Goal: Task Accomplishment & Management: Complete application form

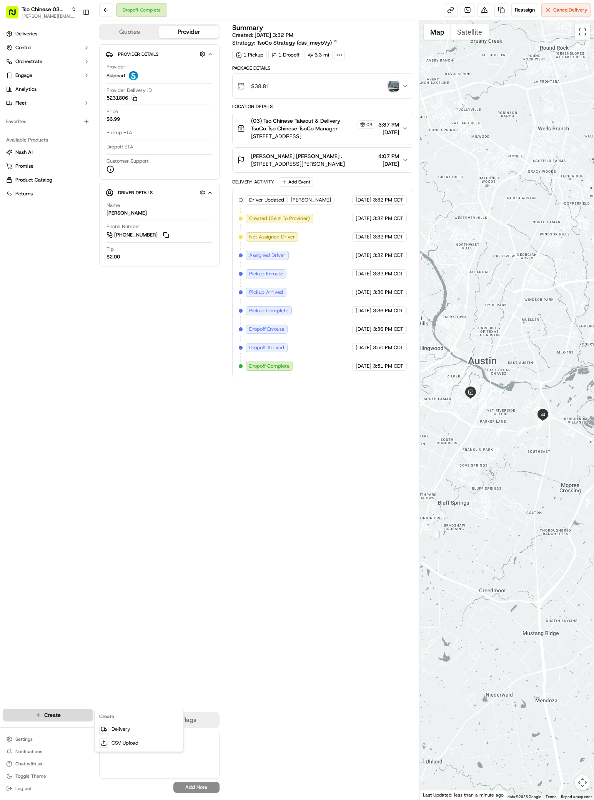
click at [66, 712] on html "Tso Chinese 03 TsoCo [PERSON_NAME][EMAIL_ADDRESS][DOMAIN_NAME] Toggle Sidebar D…" at bounding box center [297, 400] width 594 height 800
click at [133, 728] on link "Delivery" at bounding box center [139, 729] width 86 height 14
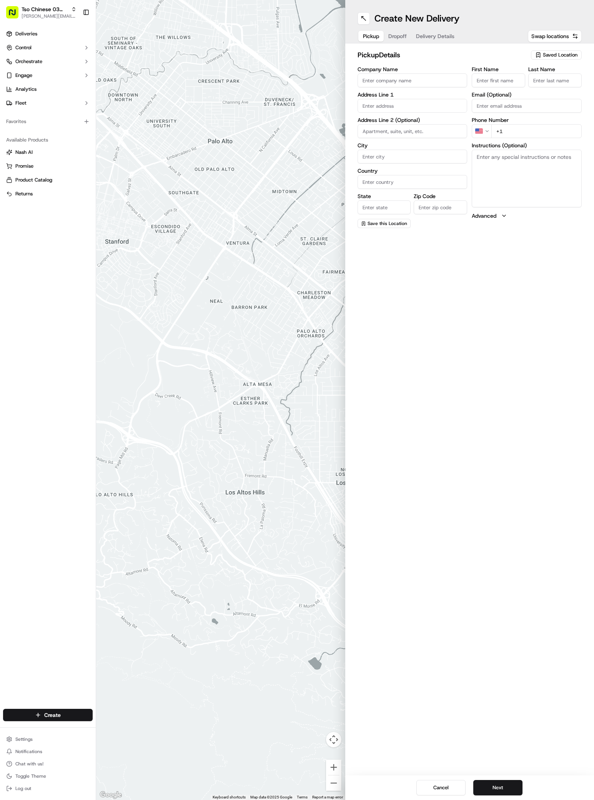
click at [538, 54] on icon "button" at bounding box center [538, 55] width 6 height 6
click at [536, 92] on span "(03) Tso Chinese Takeout & Delivery TsoCo (03)" at bounding box center [543, 87] width 95 height 14
type input "(03) Tso Chinese Takeout & Delivery TsoCo"
type input "Ste F"
type input "Austin"
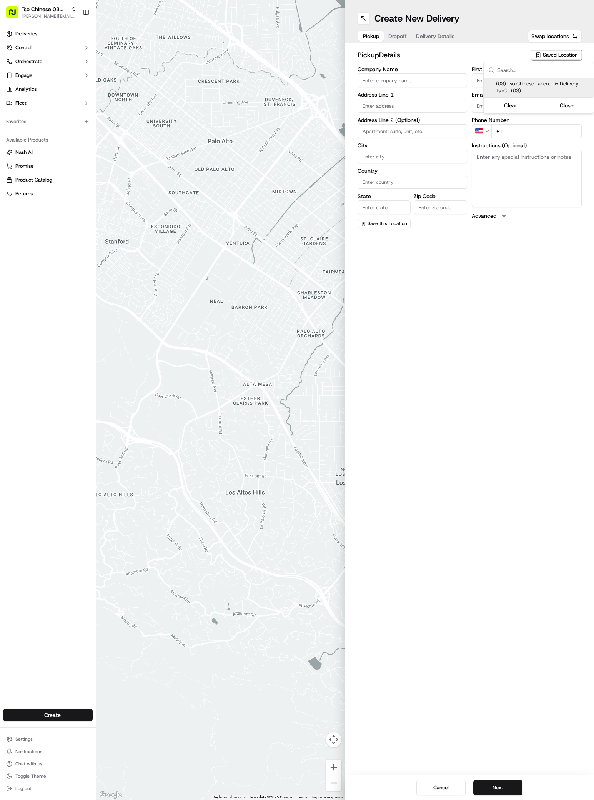
type input "US"
type input "[GEOGRAPHIC_DATA]"
type input "78704"
type input "Tso Chinese"
type input "TsoCo Manager"
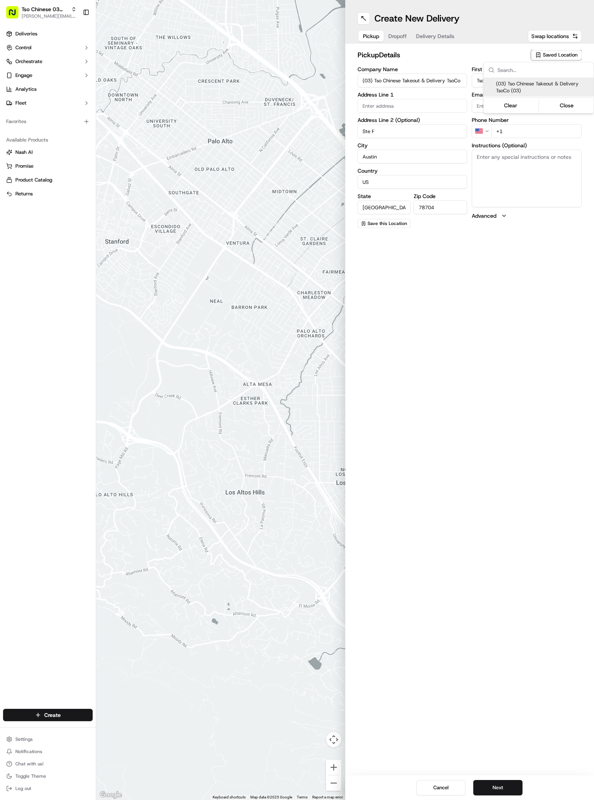
type input "[EMAIL_ADDRESS][DOMAIN_NAME]"
type input "[PHONE_NUMBER]"
type textarea "Submit a picture displaying address & food as Proof of Delivery. Envía una foto…"
type input "[STREET_ADDRESS]"
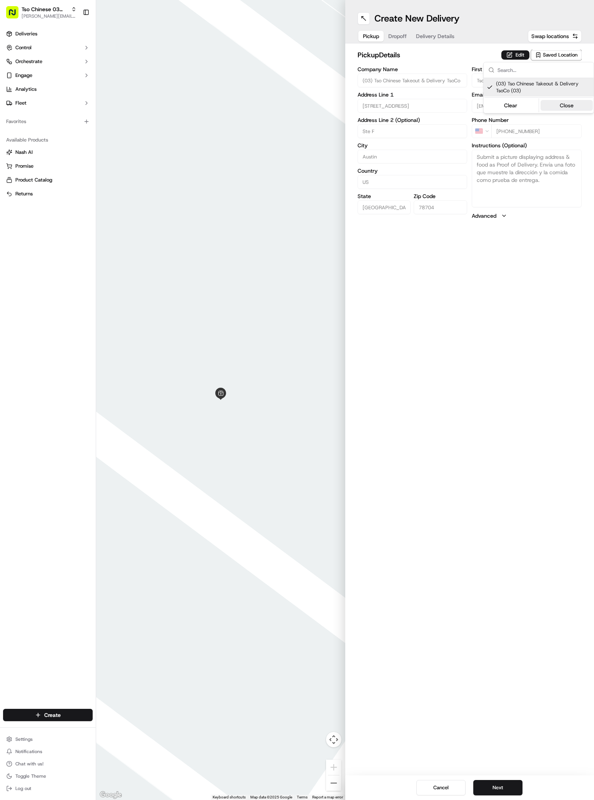
click at [561, 103] on button "Close" at bounding box center [567, 105] width 53 height 11
click at [553, 54] on span "Saved Location" at bounding box center [560, 55] width 35 height 7
click at [549, 85] on span "(03) Tso Chinese Takeout & Delivery TsoCo (03)" at bounding box center [543, 87] width 95 height 14
type input "+1"
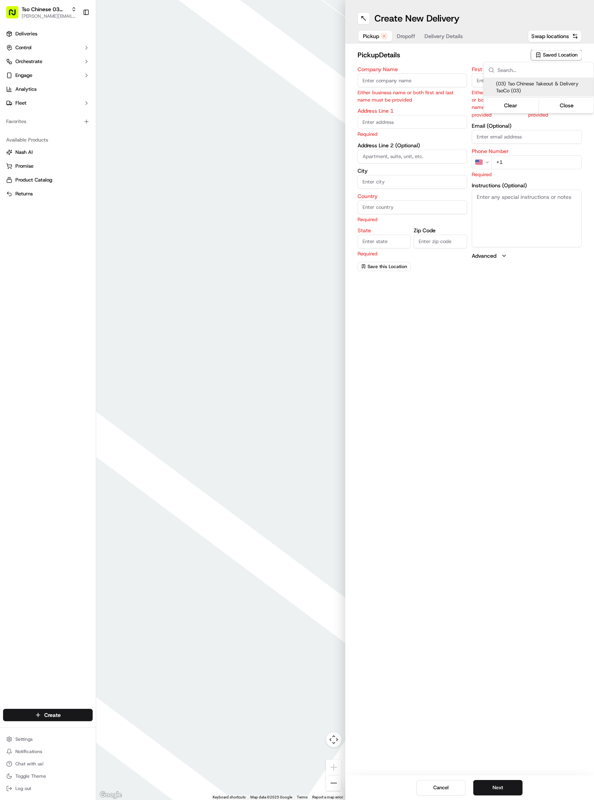
click at [549, 85] on span "(03) Tso Chinese Takeout & Delivery TsoCo (03)" at bounding box center [543, 87] width 95 height 14
type input "(03) Tso Chinese Takeout & Delivery TsoCo"
type input "Ste F"
type input "Austin"
type input "US"
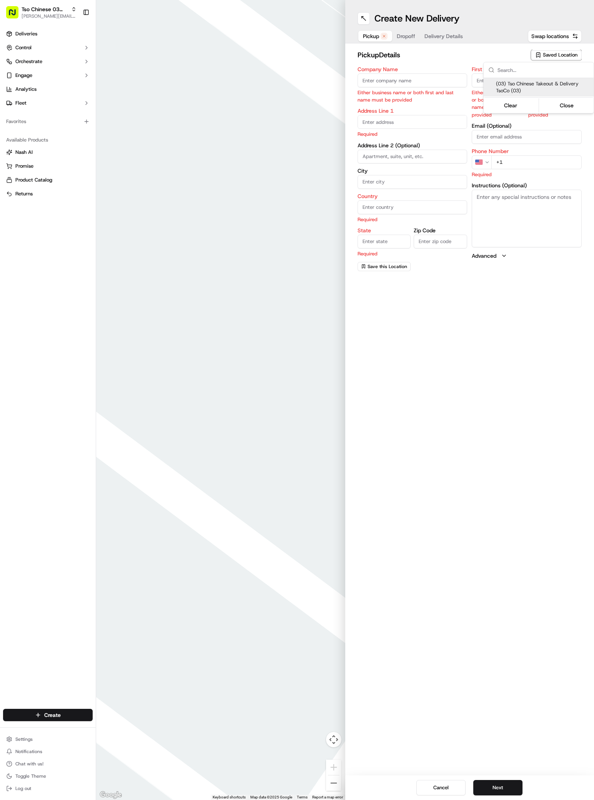
type input "[GEOGRAPHIC_DATA]"
type input "78704"
type input "Tso Chinese"
type input "TsoCo Manager"
type input "[EMAIL_ADDRESS][DOMAIN_NAME]"
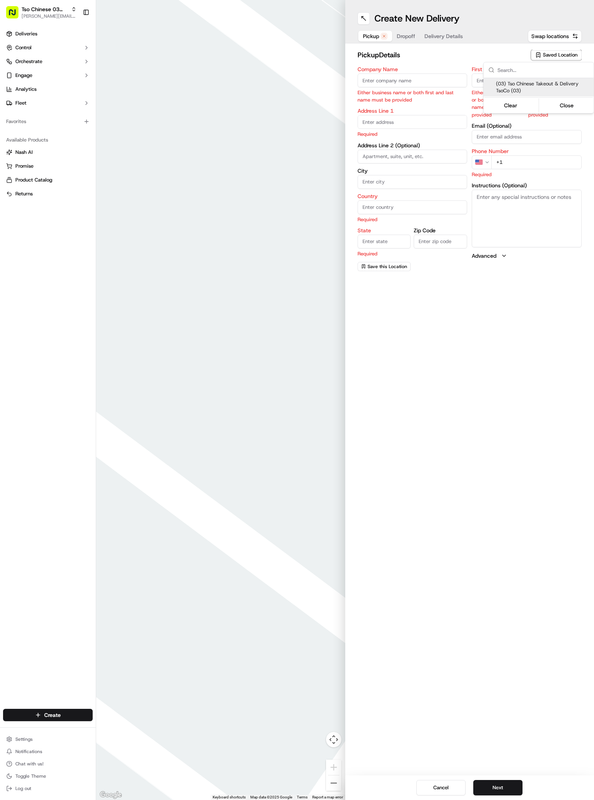
type input "[PHONE_NUMBER]"
type textarea "Submit a picture displaying address & food as Proof of Delivery. Envía una foto…"
type input "[STREET_ADDRESS]"
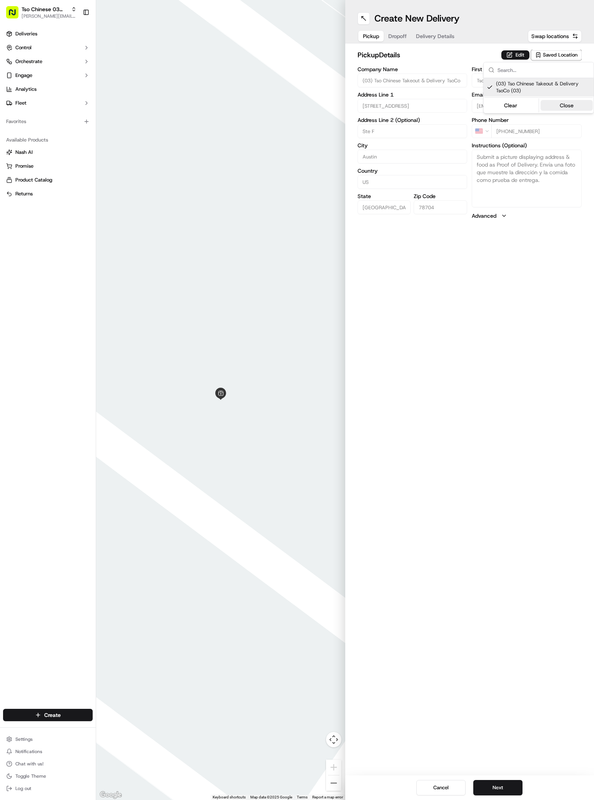
click at [565, 110] on button "Close" at bounding box center [567, 105] width 53 height 11
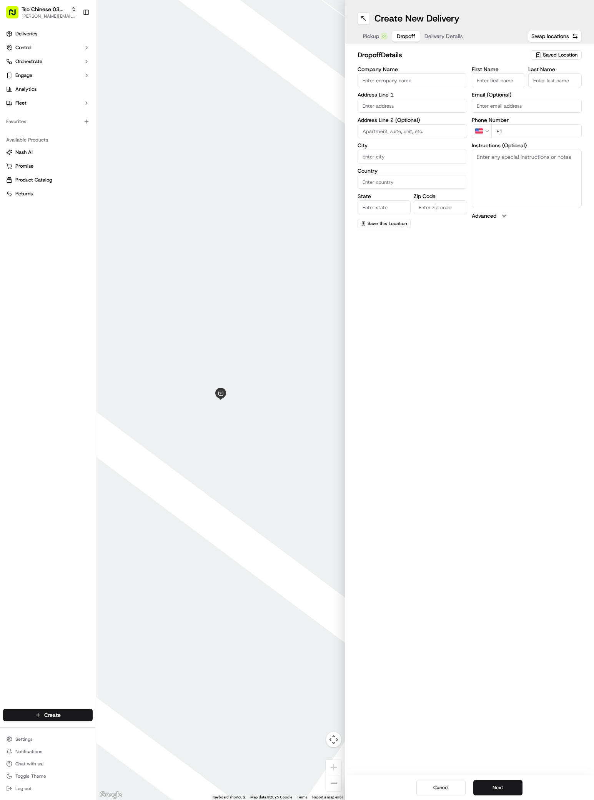
click at [398, 41] on button "Dropoff" at bounding box center [406, 36] width 28 height 11
click at [375, 86] on input "Company Name" at bounding box center [413, 80] width 110 height 14
paste input "[PERSON_NAME]"
type input "[PERSON_NAME]"
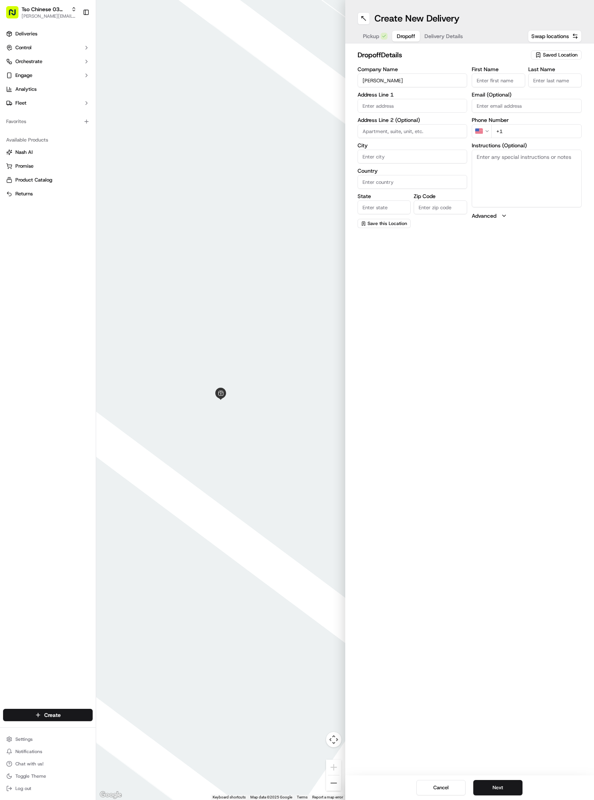
paste input "[PERSON_NAME]"
type input "[PERSON_NAME]"
type input "."
click at [523, 211] on div "First Name [PERSON_NAME] Last Name . Required Email (Optional) Phone Number US …" at bounding box center [527, 148] width 110 height 162
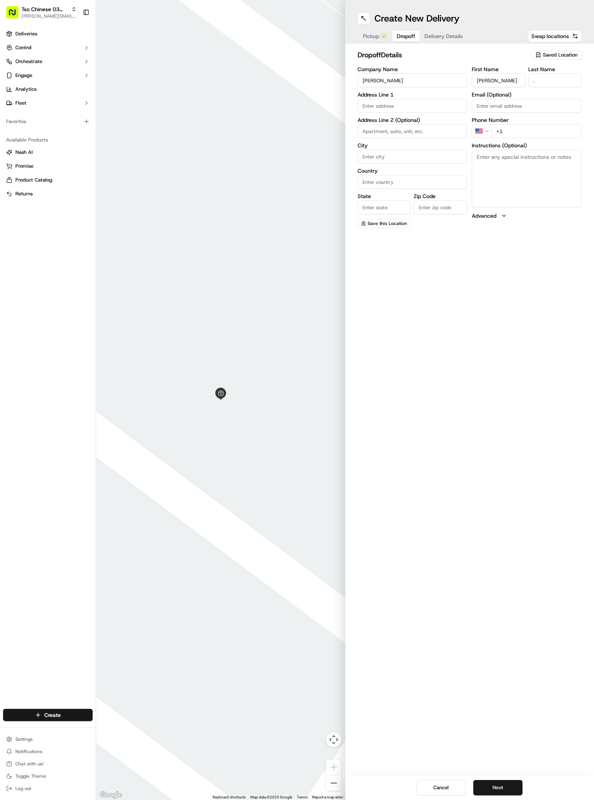
click at [518, 197] on textarea "Instructions (Optional)" at bounding box center [527, 179] width 110 height 58
paste textarea "Please leave on doorstep."
type textarea "Please leave on doorstep."
click at [393, 138] on div "[STREET_ADDRESS][PERSON_NAME]" at bounding box center [413, 134] width 106 height 12
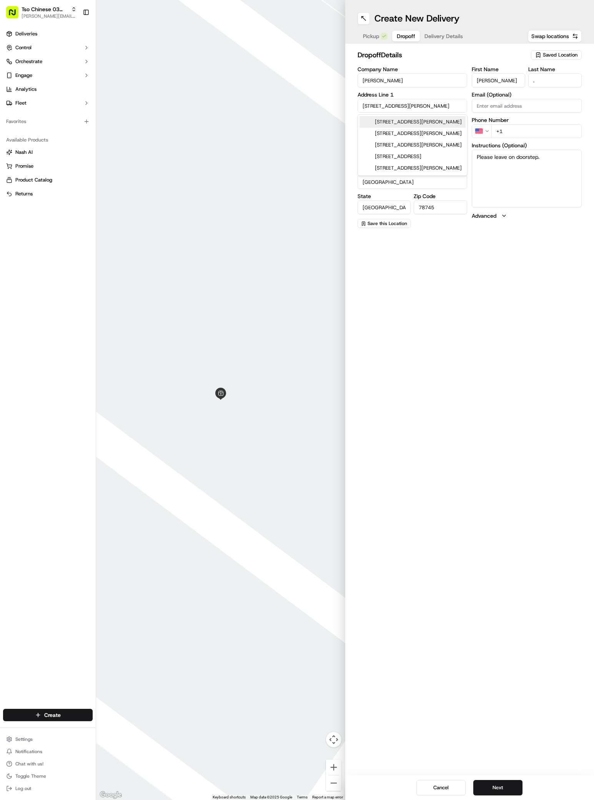
type input "[STREET_ADDRESS][PERSON_NAME]"
type input "Austin"
type input "[GEOGRAPHIC_DATA]"
type input "78745"
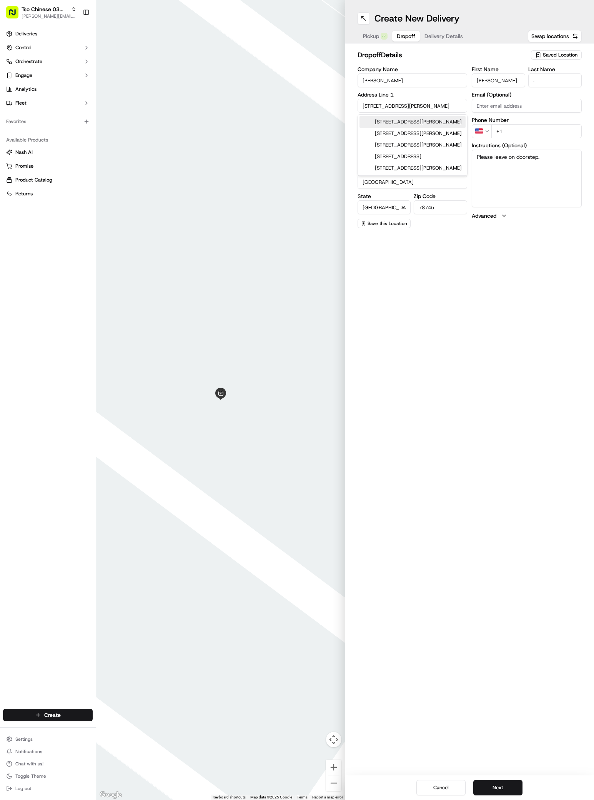
type input "[STREET_ADDRESS][PERSON_NAME]"
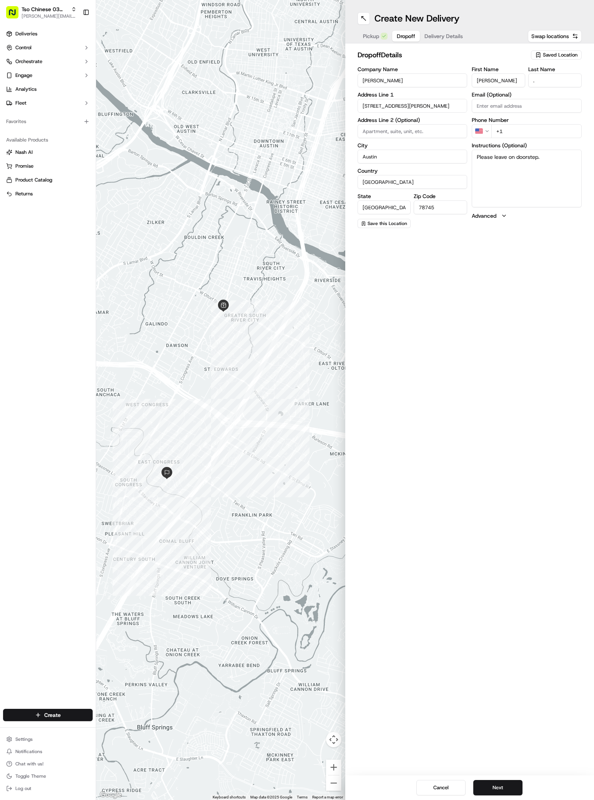
click at [509, 131] on input "+1" at bounding box center [536, 131] width 90 height 14
paste input "51 28505466"
click at [499, 131] on input "[PHONE_NUMBER]" at bounding box center [536, 131] width 90 height 14
type input "[PHONE_NUMBER]"
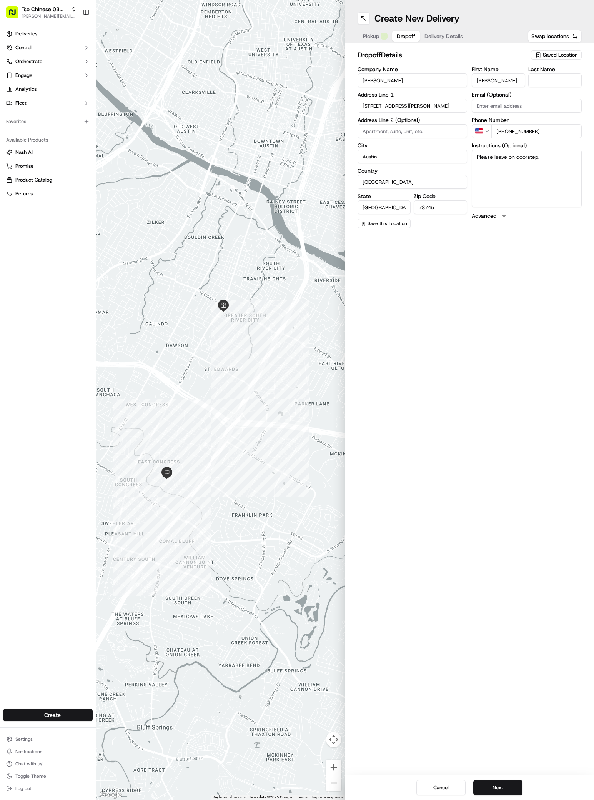
click at [448, 34] on span "Delivery Details" at bounding box center [443, 36] width 38 height 8
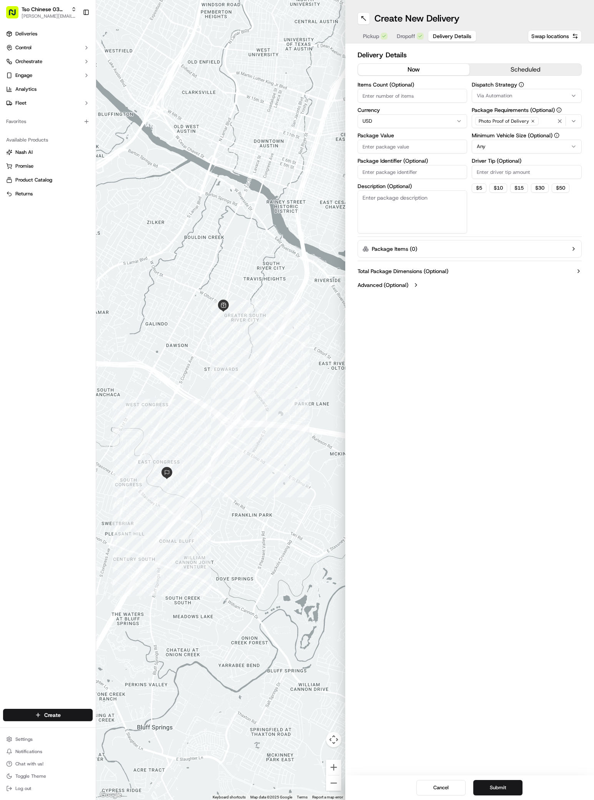
click at [504, 97] on span "Via Automation" at bounding box center [494, 95] width 35 height 7
click at [512, 137] on span "TsoCo Strategy" at bounding box center [531, 137] width 95 height 7
click at [554, 153] on button "Close" at bounding box center [555, 152] width 53 height 11
click at [490, 175] on input "Driver Tip (Optional)" at bounding box center [527, 172] width 110 height 14
click at [490, 175] on input "2" at bounding box center [527, 172] width 110 height 14
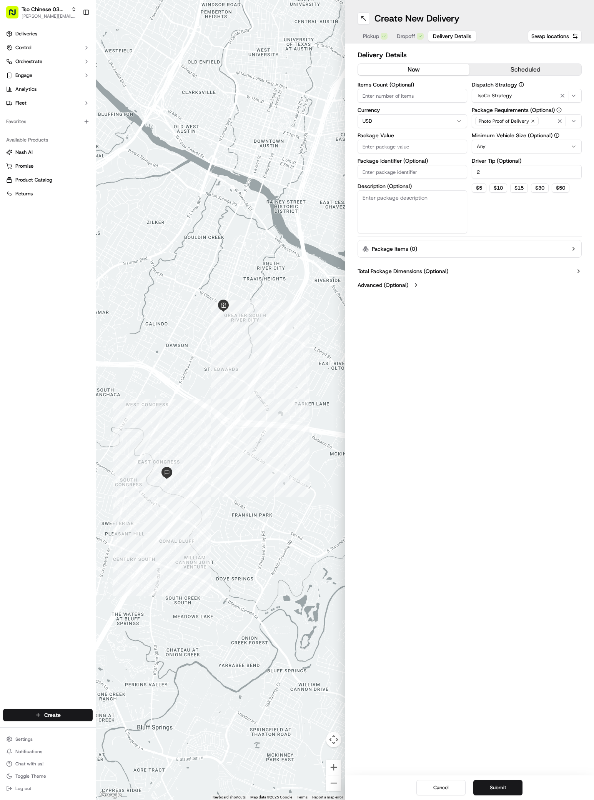
type input "2"
click at [364, 143] on input "Package Value" at bounding box center [413, 147] width 110 height 14
paste input "59.75"
type input "59.75"
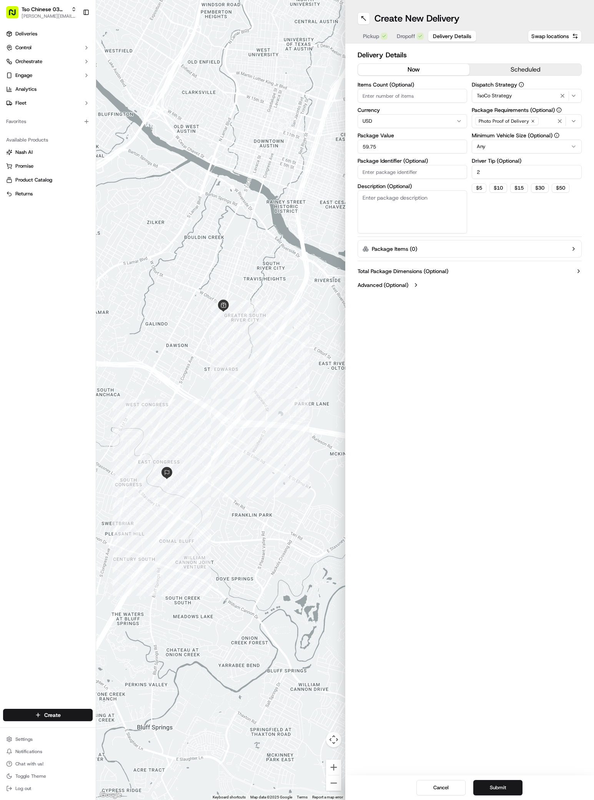
click at [371, 171] on input "Package Identifier (Optional)" at bounding box center [413, 172] width 110 height 14
paste input "9VZYQIS"
type input "9VZYQIS"
click at [486, 787] on button "Submit" at bounding box center [497, 787] width 49 height 15
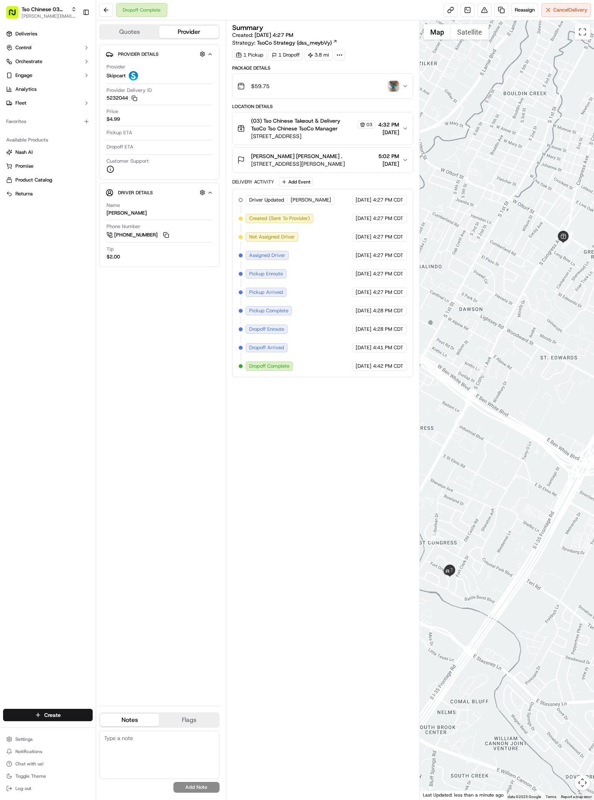
click at [389, 86] on img "button" at bounding box center [393, 86] width 11 height 11
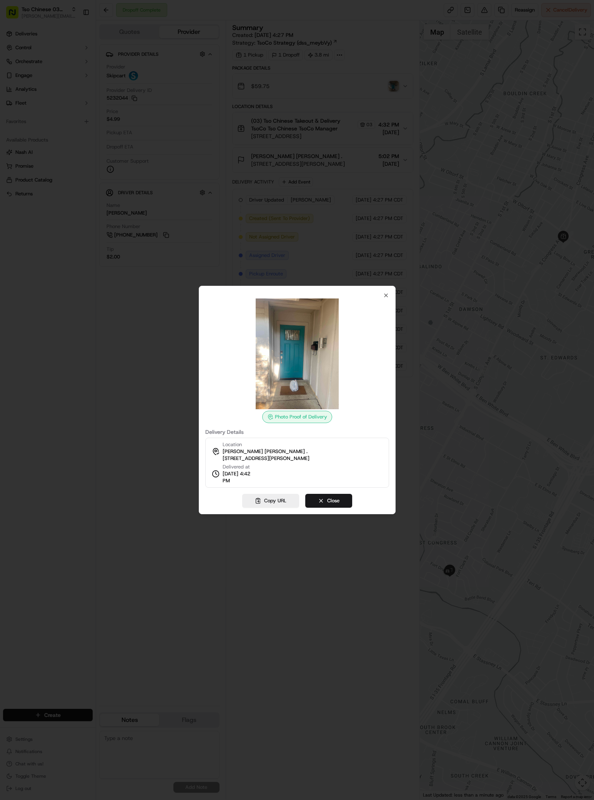
click at [389, 86] on div at bounding box center [297, 400] width 594 height 800
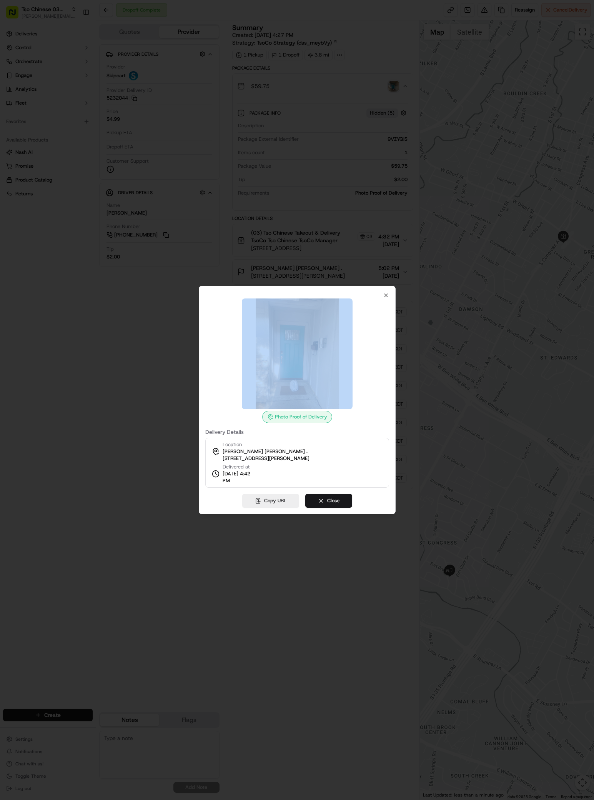
click at [396, 285] on div at bounding box center [297, 400] width 594 height 800
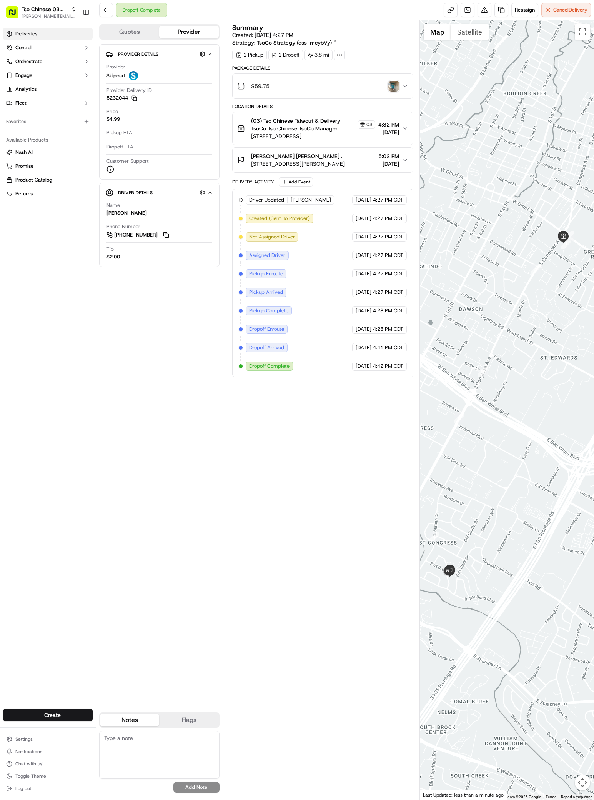
click at [30, 31] on span "Deliveries" at bounding box center [26, 33] width 22 height 7
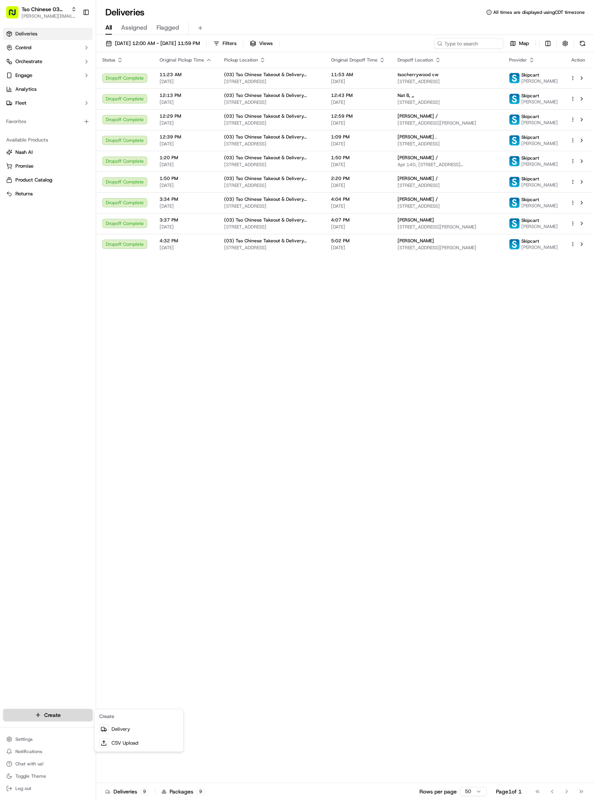
click at [55, 711] on html "Tso Chinese 03 TsoCo [PERSON_NAME][EMAIL_ADDRESS][DOMAIN_NAME] Toggle Sidebar D…" at bounding box center [297, 400] width 594 height 800
click at [138, 728] on link "Delivery" at bounding box center [139, 729] width 86 height 14
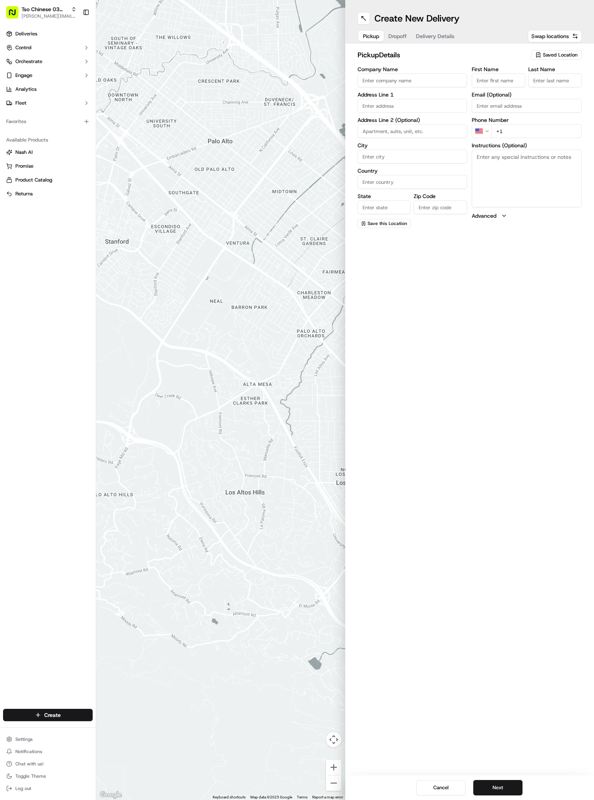
click at [575, 55] on span "Saved Location" at bounding box center [560, 55] width 35 height 7
click at [549, 82] on span "(03) Tso Chinese Takeout & Delivery TsoCo (03)" at bounding box center [543, 87] width 95 height 14
type input "(03) Tso Chinese Takeout & Delivery TsoCo"
type input "Ste F"
type input "Austin"
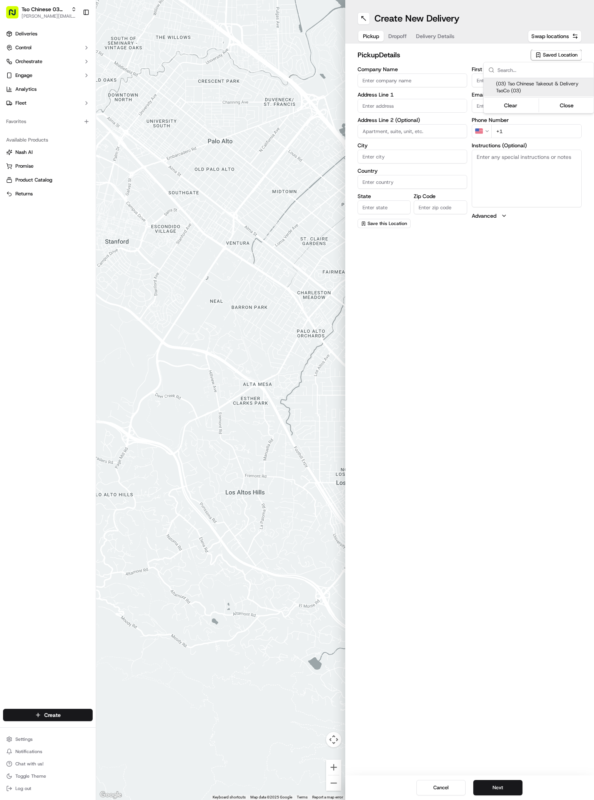
type input "US"
type input "[GEOGRAPHIC_DATA]"
type input "78704"
type input "Tso Chinese"
type input "TsoCo Manager"
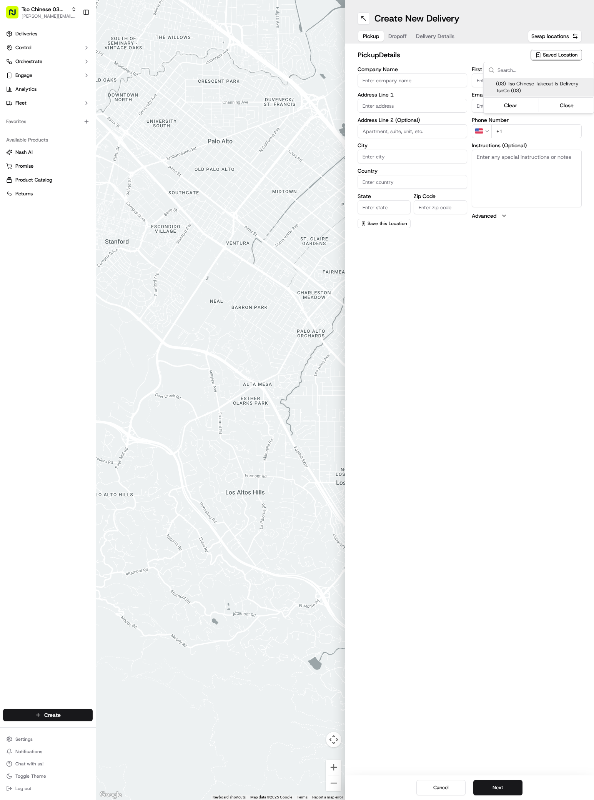
type input "[EMAIL_ADDRESS][DOMAIN_NAME]"
type input "[PHONE_NUMBER]"
type textarea "Submit a picture displaying address & food as Proof of Delivery. Envía una foto…"
type input "[STREET_ADDRESS]"
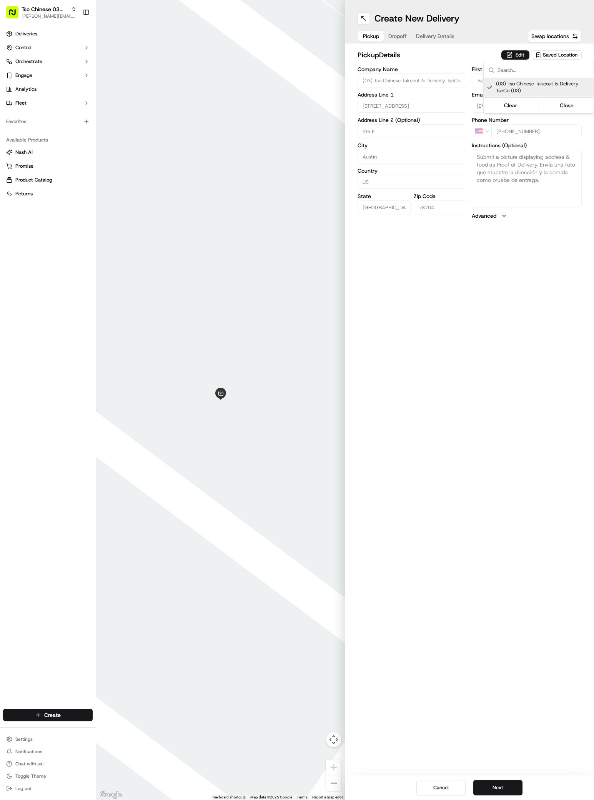
click at [479, 451] on html "Tso Chinese 03 TsoCo [PERSON_NAME][EMAIL_ADDRESS][DOMAIN_NAME] Toggle Sidebar D…" at bounding box center [297, 400] width 594 height 800
click at [504, 788] on button "Next" at bounding box center [497, 787] width 49 height 15
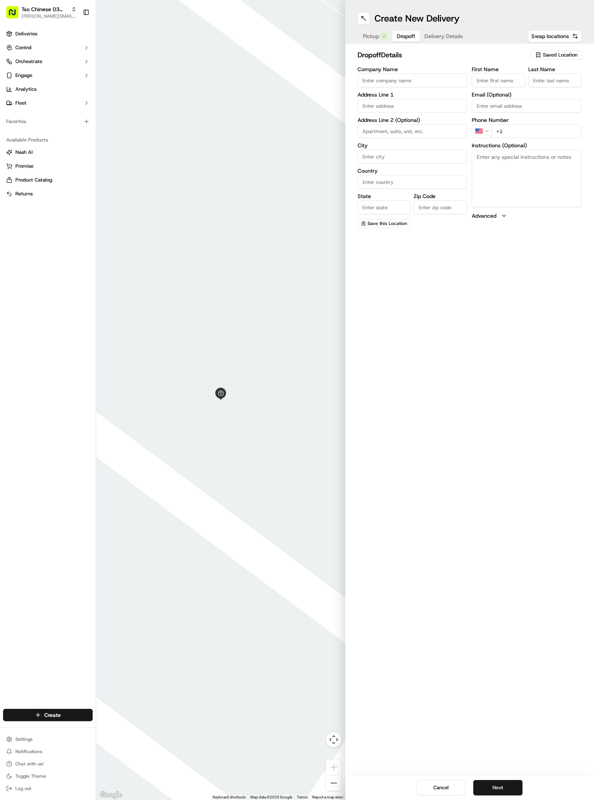
paste input "[PERSON_NAME]"
click at [491, 77] on input "[PERSON_NAME]" at bounding box center [498, 80] width 53 height 14
type input "[PERSON_NAME]"
type input "."
paste input "91 75626 725"
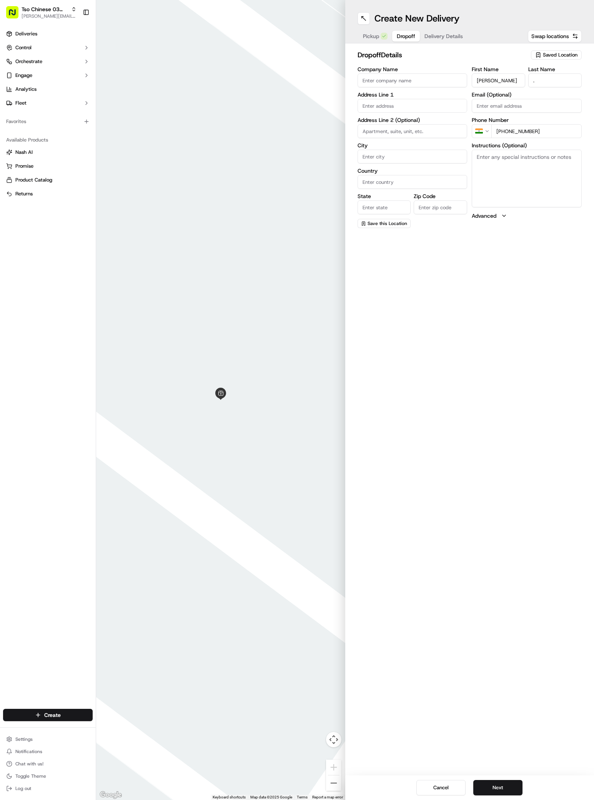
click at [498, 132] on input "[PHONE_NUMBER]" at bounding box center [536, 131] width 90 height 14
type input "[PHONE_NUMBER]"
paste input "[STREET_ADDRESS][PERSON_NAME]"
click at [393, 126] on div "[STREET_ADDRESS][PERSON_NAME]" at bounding box center [413, 122] width 106 height 12
type input "[STREET_ADDRESS][PERSON_NAME]"
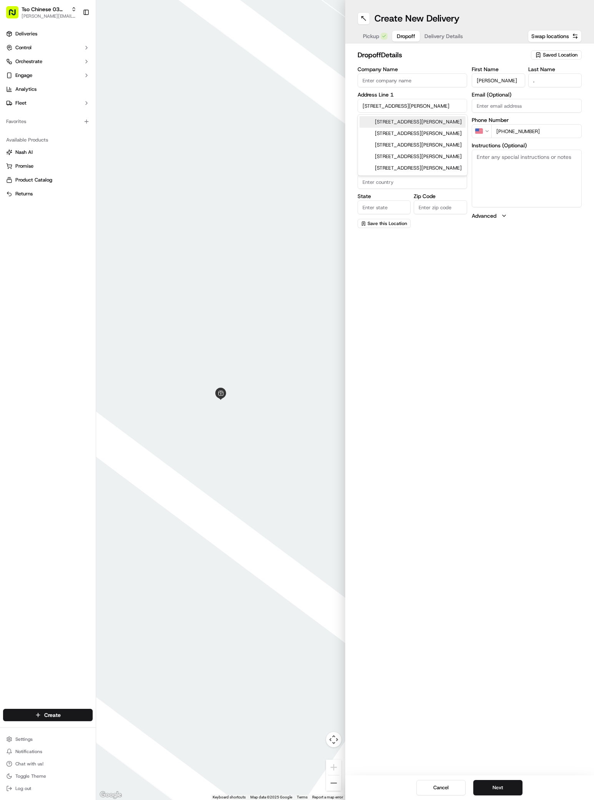
type input "Austin"
type input "[GEOGRAPHIC_DATA]"
type input "78704"
type input "[STREET_ADDRESS][PERSON_NAME]"
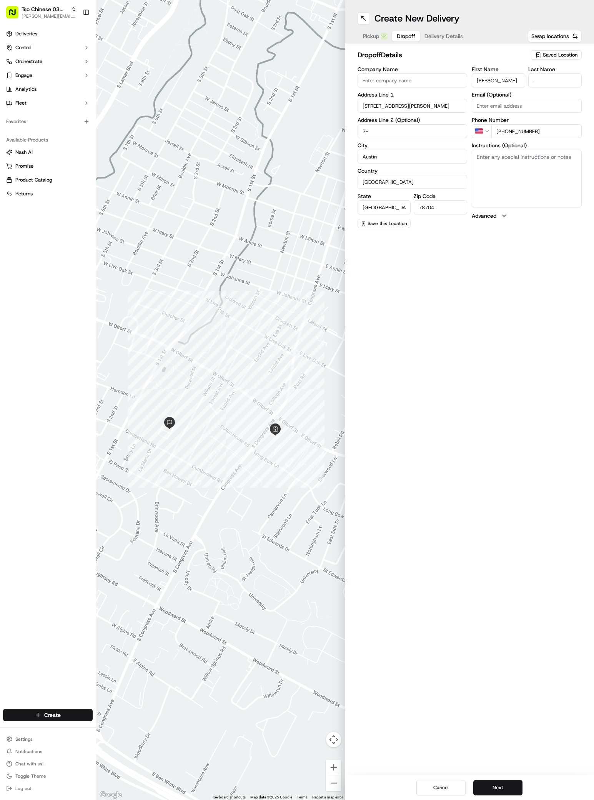
type input "7"
type input "#704"
click at [539, 181] on textarea "Instructions (Optional)" at bounding box center [527, 179] width 110 height 58
paste textarea "Please tell the driver that the entrance of the "Flats on [PERSON_NAME][GEOGRAP…"
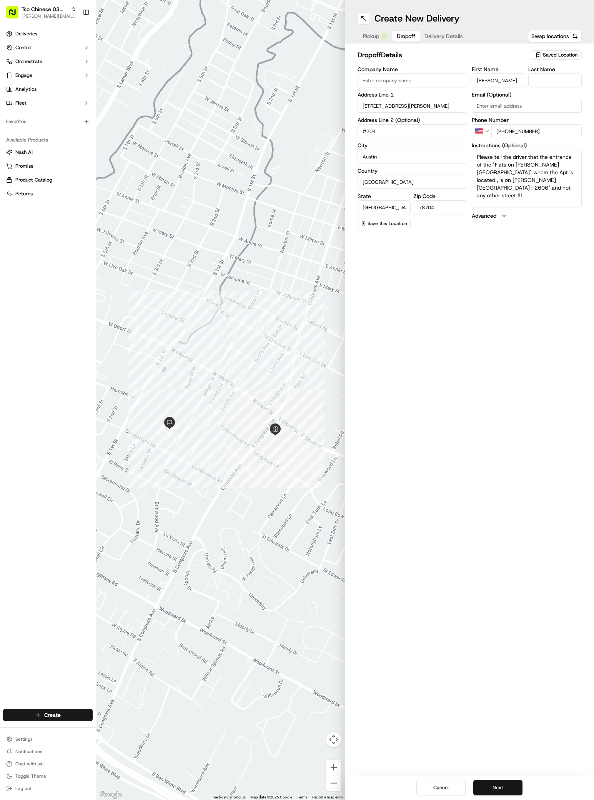
type textarea "Please tell the driver that the entrance of the "Flats on [PERSON_NAME][GEOGRAP…"
click at [505, 781] on button "Next" at bounding box center [497, 787] width 49 height 15
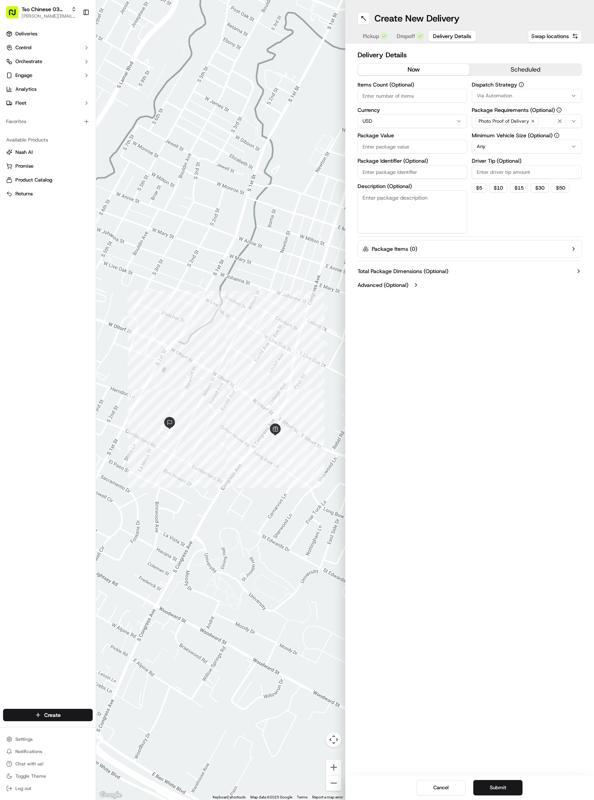
click at [542, 100] on button "Via Automation" at bounding box center [527, 96] width 110 height 14
click at [513, 135] on span "TsoCo Strategy" at bounding box center [531, 137] width 95 height 7
click at [529, 165] on html "Tso Chinese 03 TsoCo [PERSON_NAME][EMAIL_ADDRESS][DOMAIN_NAME] Toggle Sidebar D…" at bounding box center [297, 400] width 594 height 800
click at [529, 168] on input "Driver Tip (Optional)" at bounding box center [527, 172] width 110 height 14
type input "2"
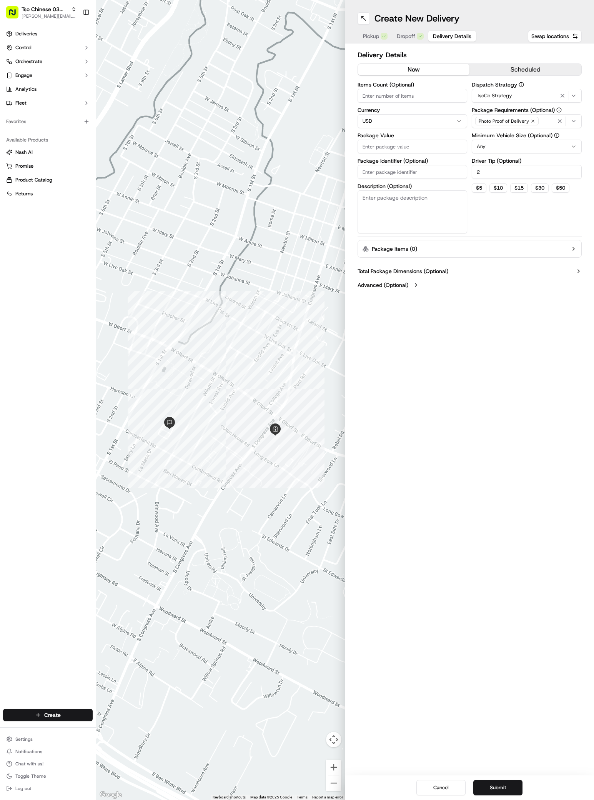
click at [395, 141] on input "Package Value" at bounding box center [413, 147] width 110 height 14
type input "38.86"
click at [421, 173] on input "Package Identifier (Optional)" at bounding box center [413, 172] width 110 height 14
paste input "#7EN5M0C"
type input "#7EN5M0C"
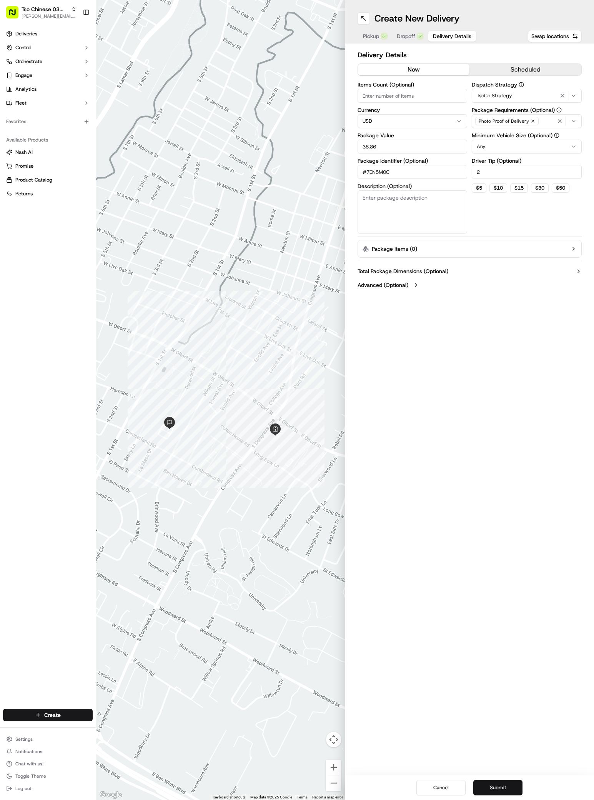
click at [506, 787] on button "Submit" at bounding box center [497, 787] width 49 height 15
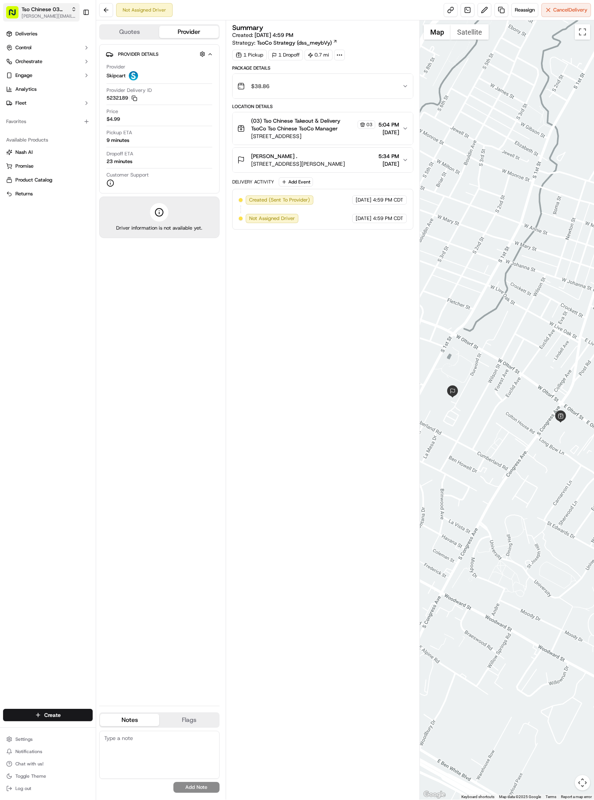
click at [71, 13] on span "[PERSON_NAME][EMAIL_ADDRESS][DOMAIN_NAME]" at bounding box center [49, 16] width 55 height 6
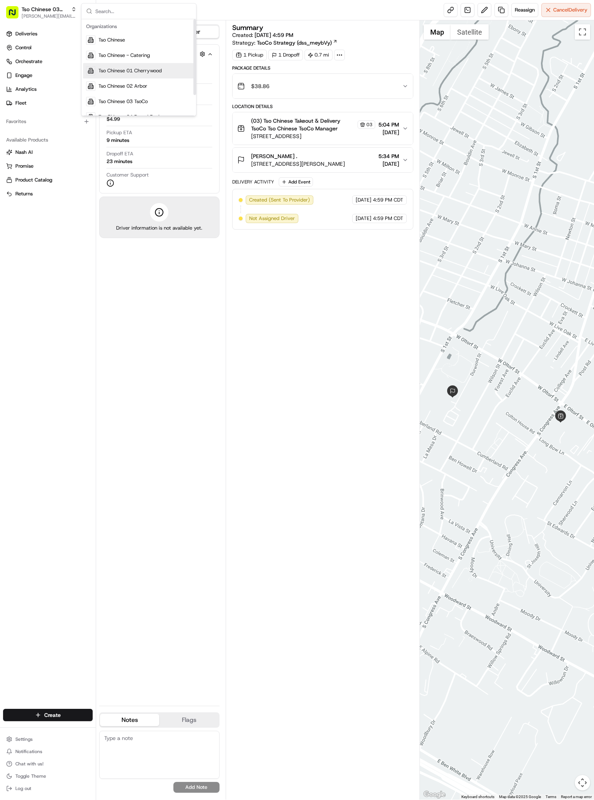
click at [138, 73] on span "Tso Chinese 01 Cherrywood" at bounding box center [129, 70] width 63 height 7
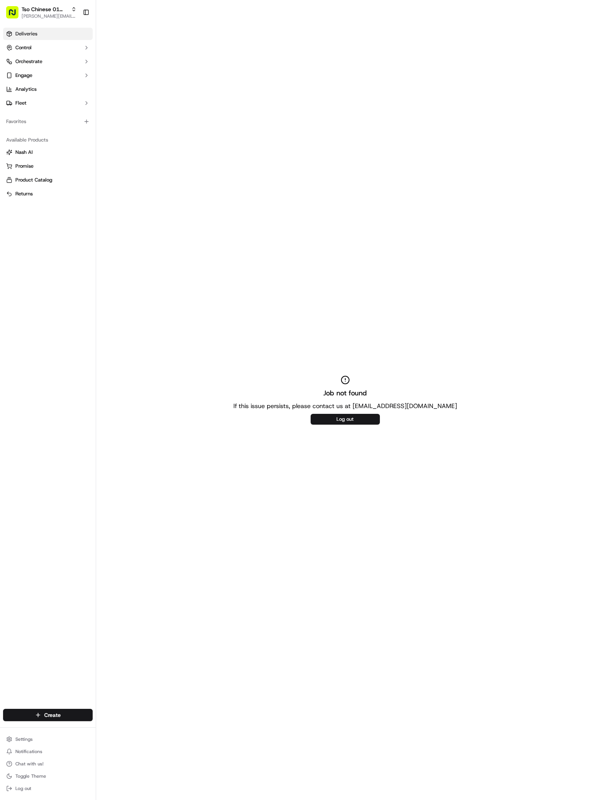
click at [37, 33] on span "Deliveries" at bounding box center [26, 33] width 22 height 7
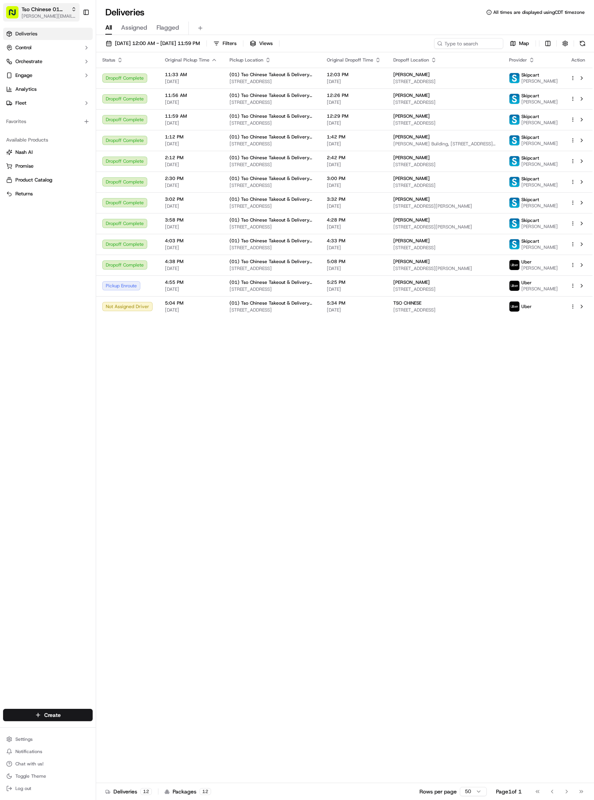
click at [67, 16] on span "[PERSON_NAME][EMAIL_ADDRESS][DOMAIN_NAME]" at bounding box center [49, 16] width 55 height 6
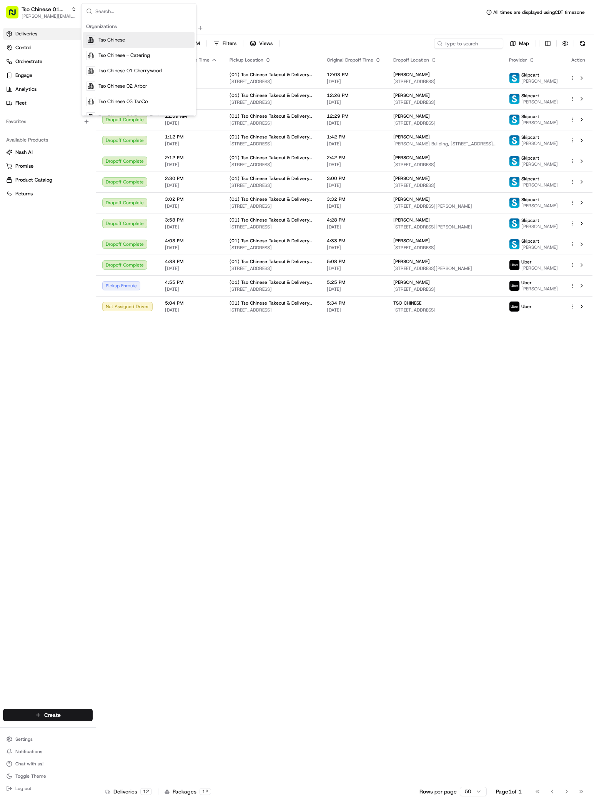
click at [464, 391] on div "Status Original Pickup Time Pickup Location Original Dropoff Time Dropoff Locat…" at bounding box center [344, 417] width 496 height 731
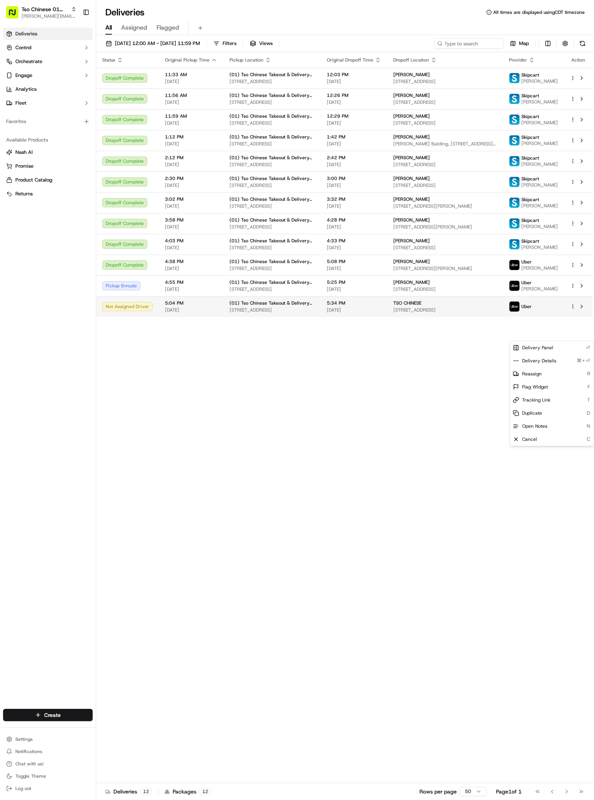
click at [573, 335] on html "Tso Chinese 01 [PERSON_NAME] [PERSON_NAME][EMAIL_ADDRESS][DOMAIN_NAME] Toggle S…" at bounding box center [297, 400] width 594 height 800
click at [534, 439] on span "Cancel" at bounding box center [529, 439] width 15 height 6
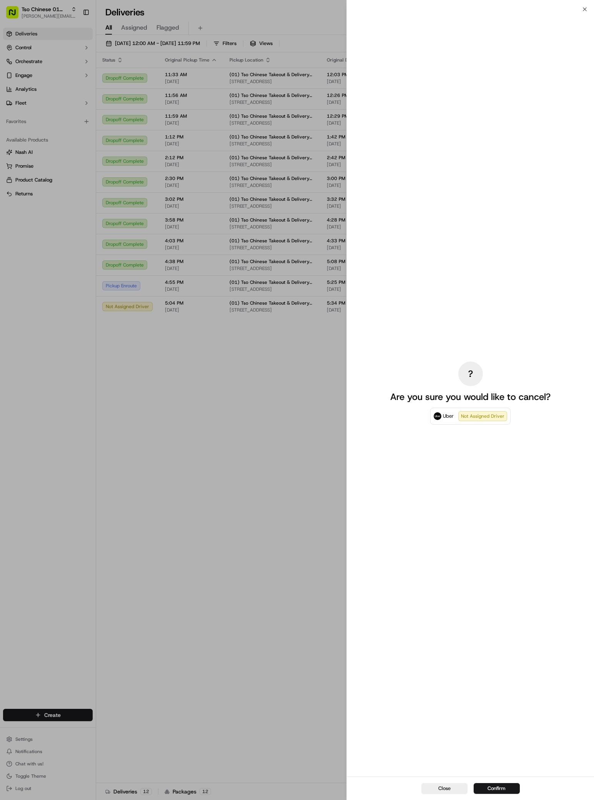
click at [509, 782] on div "Close Confirm" at bounding box center [470, 787] width 247 height 23
click at [496, 788] on button "Confirm" at bounding box center [497, 788] width 46 height 11
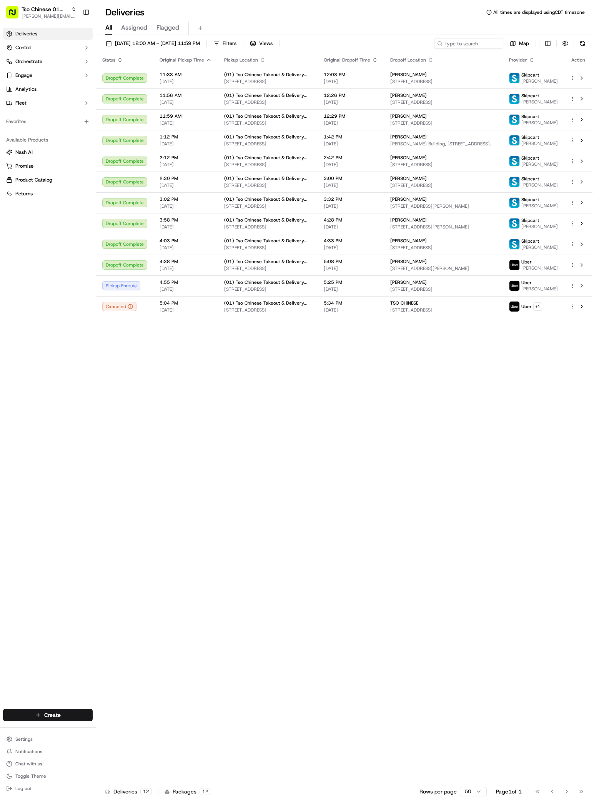
click at [44, 38] on link "Deliveries" at bounding box center [48, 34] width 90 height 12
click at [68, 17] on span "[PERSON_NAME][EMAIL_ADDRESS][DOMAIN_NAME]" at bounding box center [49, 16] width 55 height 6
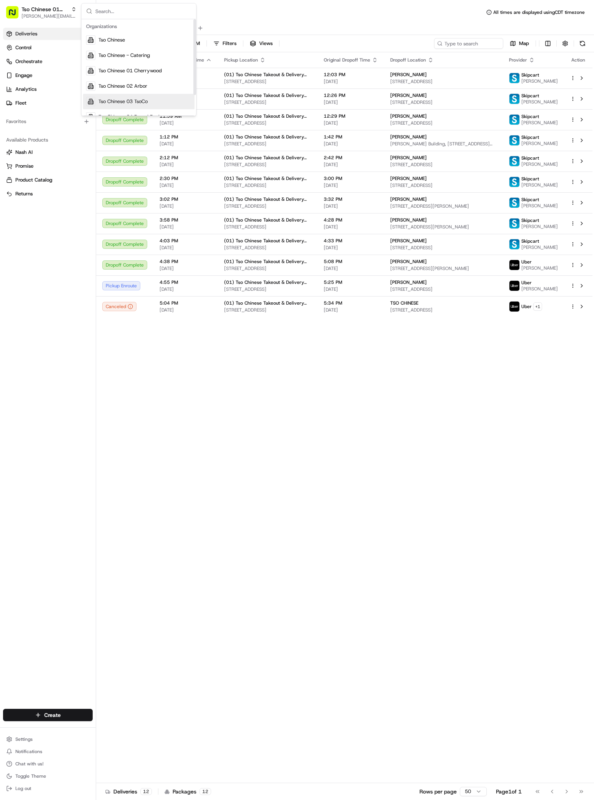
click at [143, 102] on span "Tso Chinese 03 TsoCo" at bounding box center [122, 101] width 49 height 7
